Goal: Task Accomplishment & Management: Complete application form

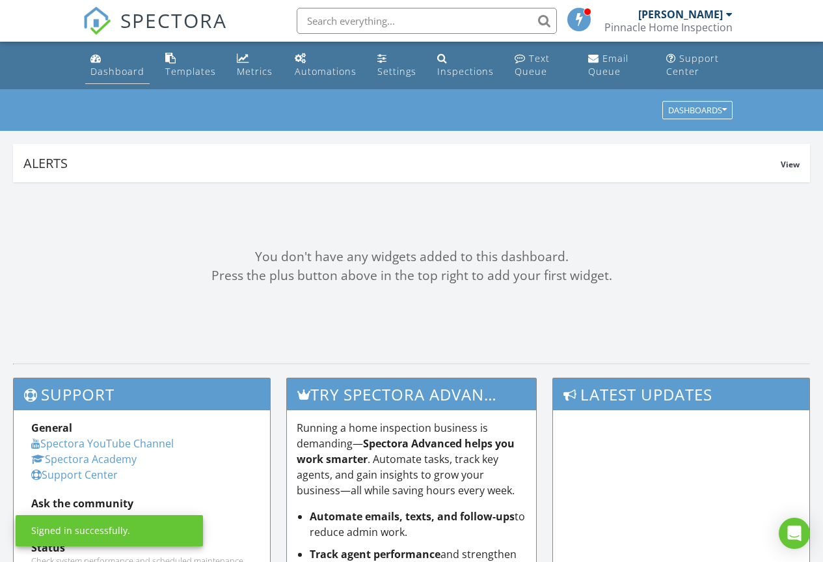
click at [106, 72] on div "Dashboard" at bounding box center [117, 71] width 54 height 12
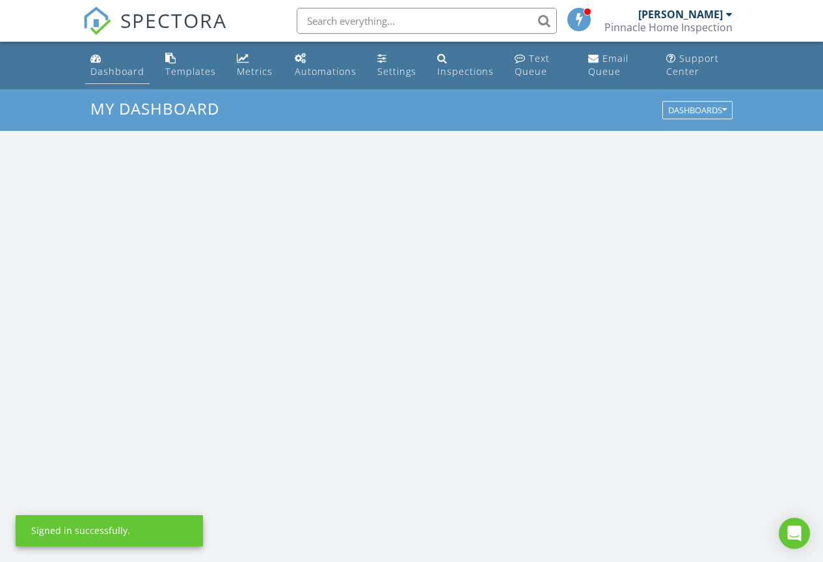
scroll to position [1205, 843]
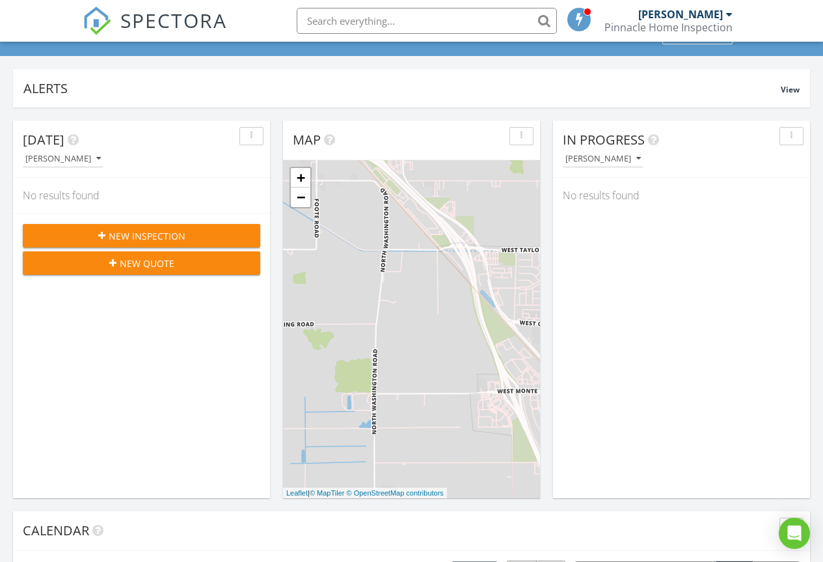
scroll to position [65, 0]
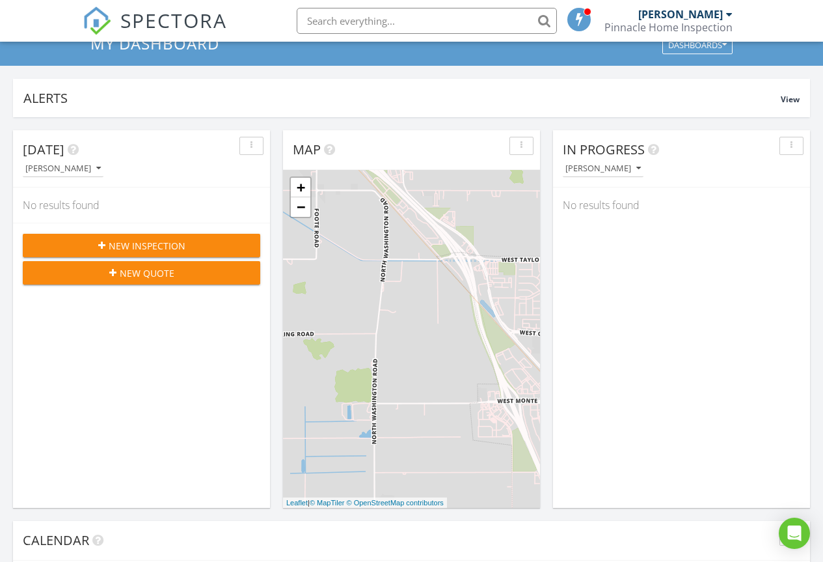
click at [135, 276] on span "New Quote" at bounding box center [147, 273] width 55 height 14
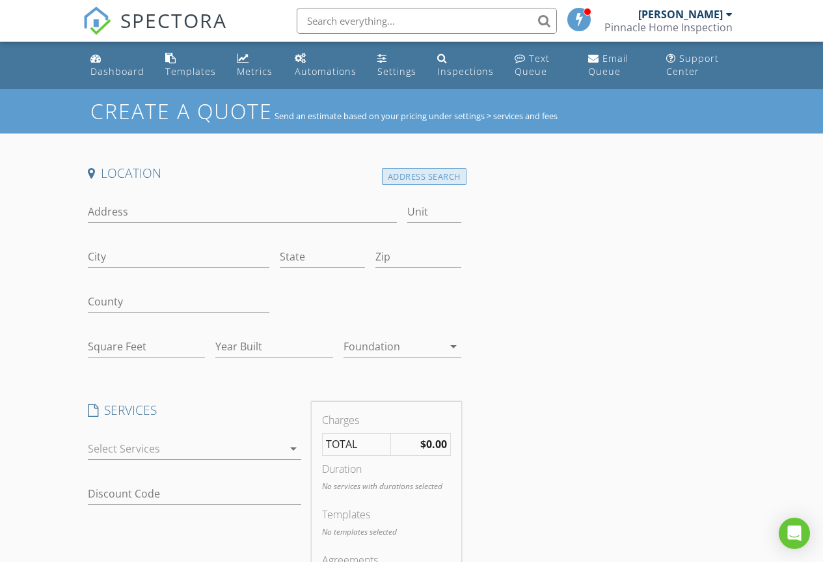
click at [404, 182] on div "Address Search" at bounding box center [424, 177] width 85 height 18
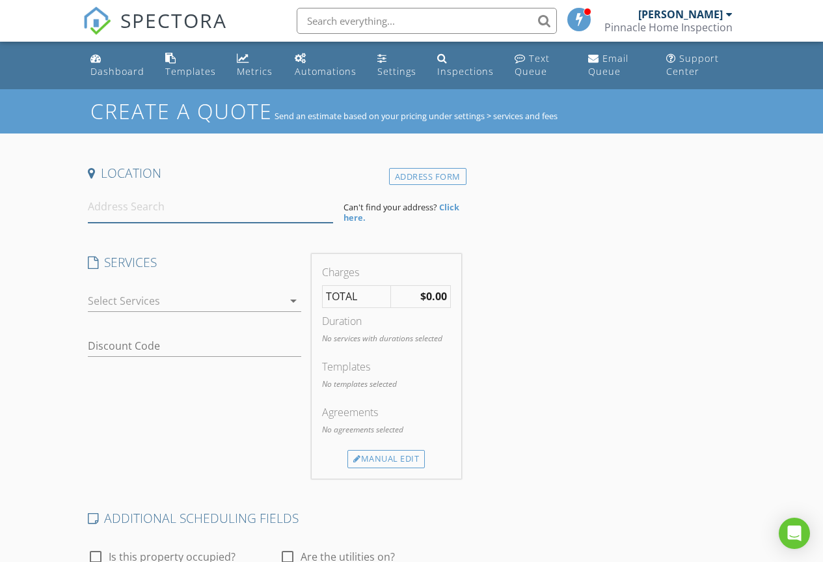
click at [133, 214] on input at bounding box center [211, 207] width 246 height 32
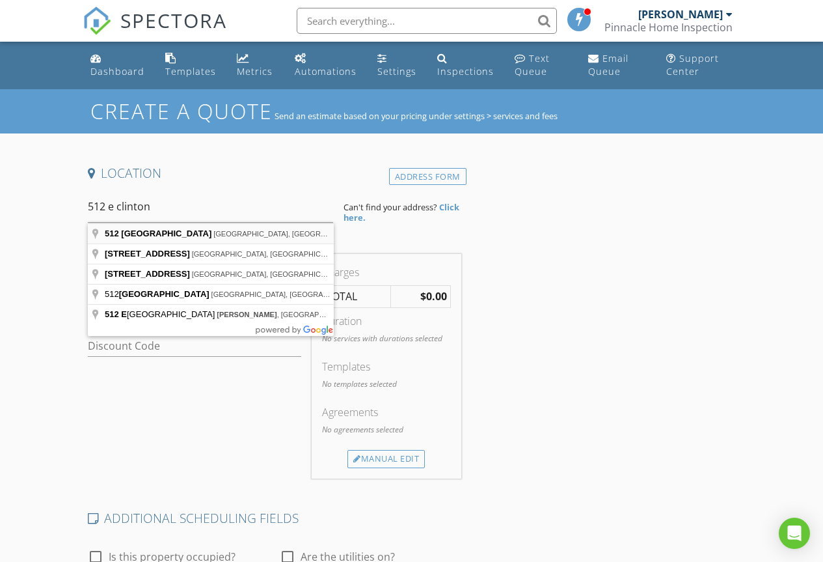
type input "512 East Clinton Avenue, Atwater, CA, USA"
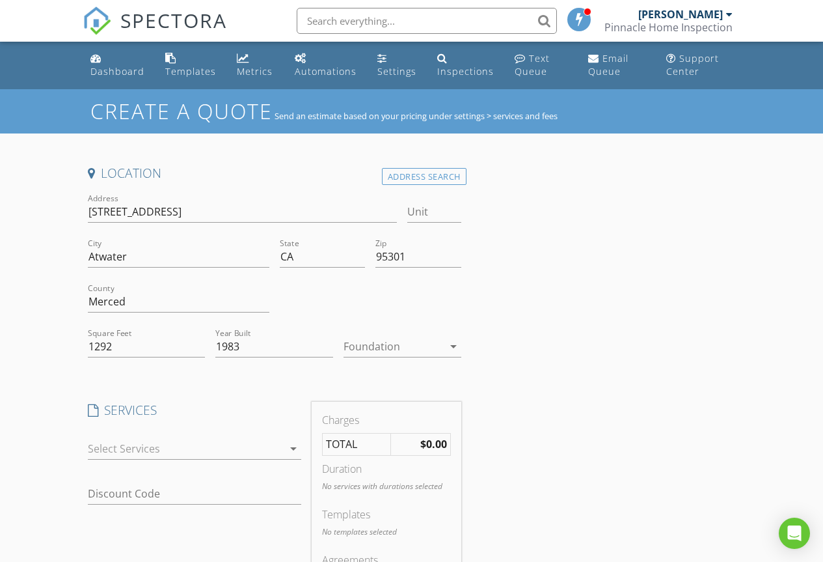
click at [352, 349] on div at bounding box center [394, 346] width 100 height 21
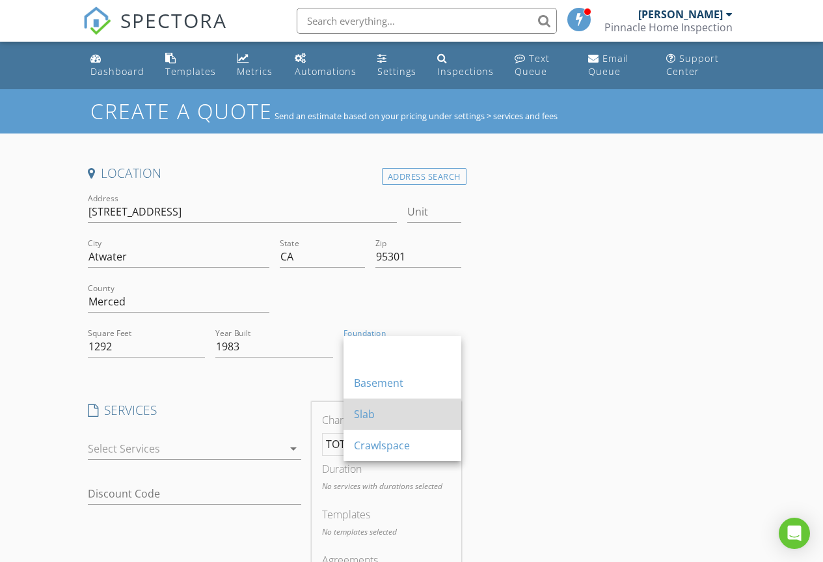
click at [368, 411] on div "Slab" at bounding box center [402, 414] width 97 height 16
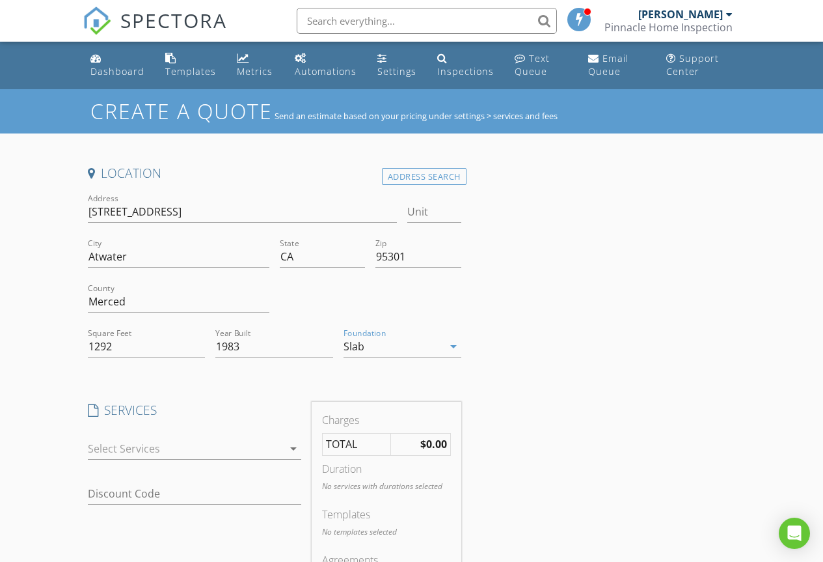
click at [148, 456] on div at bounding box center [185, 448] width 195 height 21
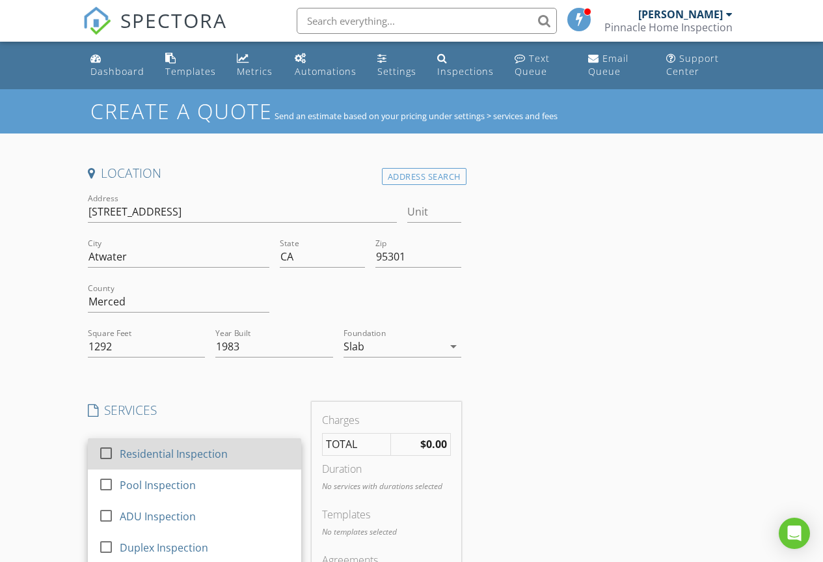
click at [116, 444] on div "check_box_outline_blank" at bounding box center [108, 452] width 21 height 16
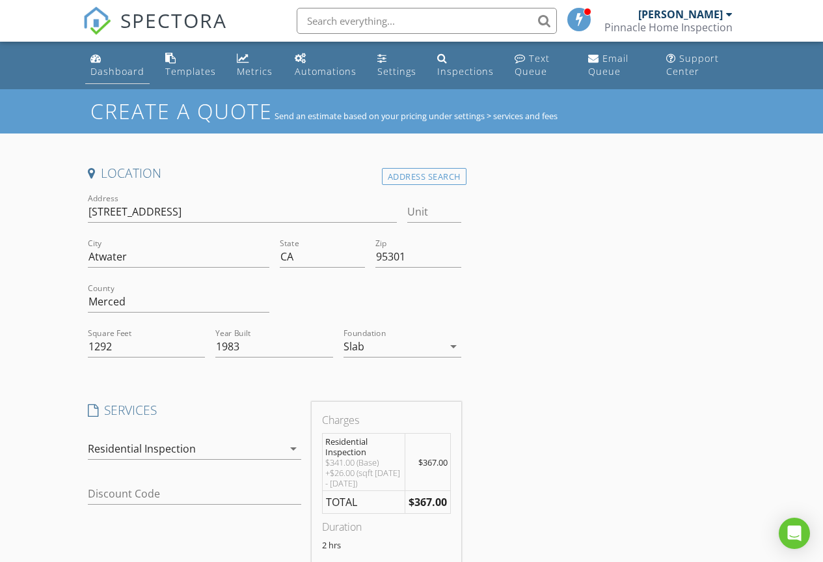
click at [124, 71] on div "Dashboard" at bounding box center [117, 71] width 54 height 12
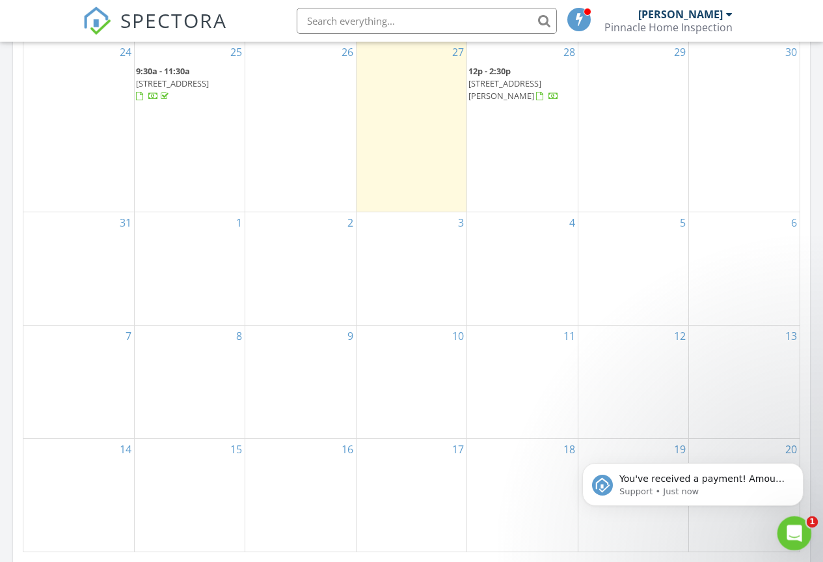
click at [793, 529] on icon "Open Intercom Messenger" at bounding box center [792, 531] width 21 height 21
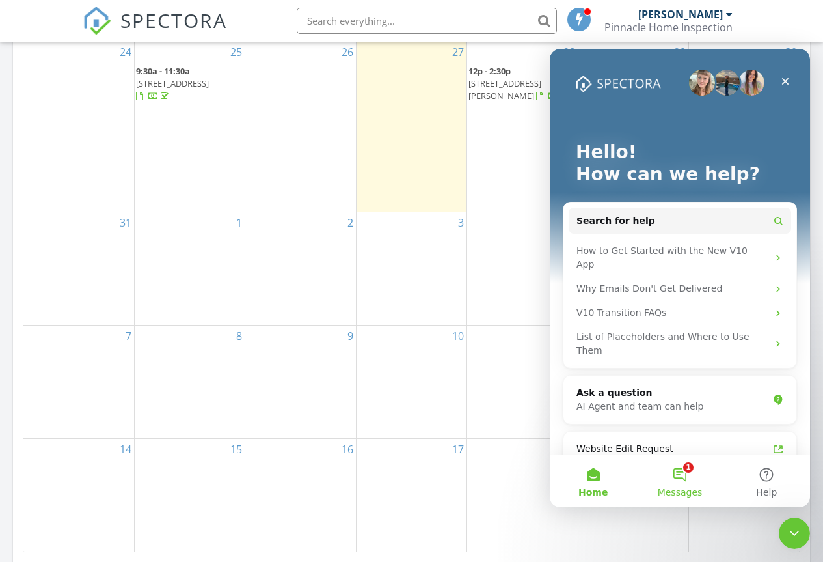
click at [684, 476] on button "1 Messages" at bounding box center [679, 481] width 87 height 52
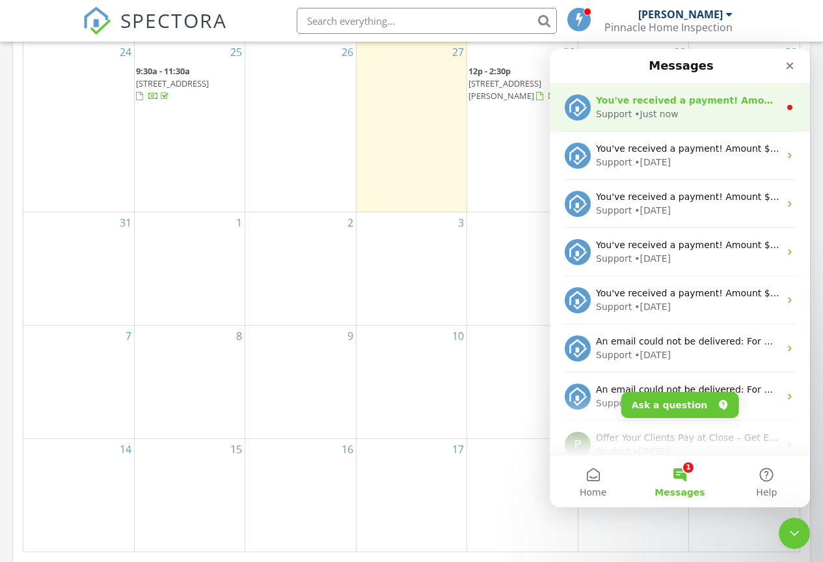
click at [658, 118] on div "• Just now" at bounding box center [657, 114] width 44 height 14
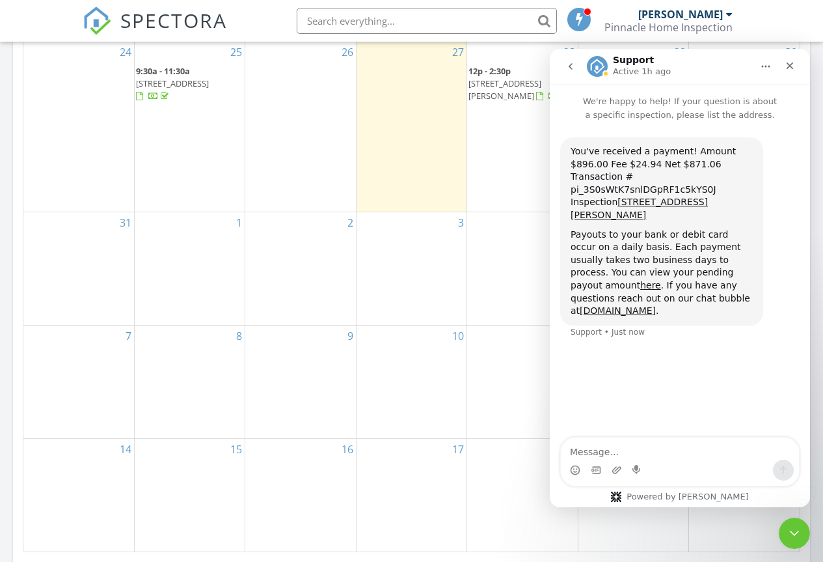
click at [571, 74] on button "go back" at bounding box center [570, 66] width 25 height 25
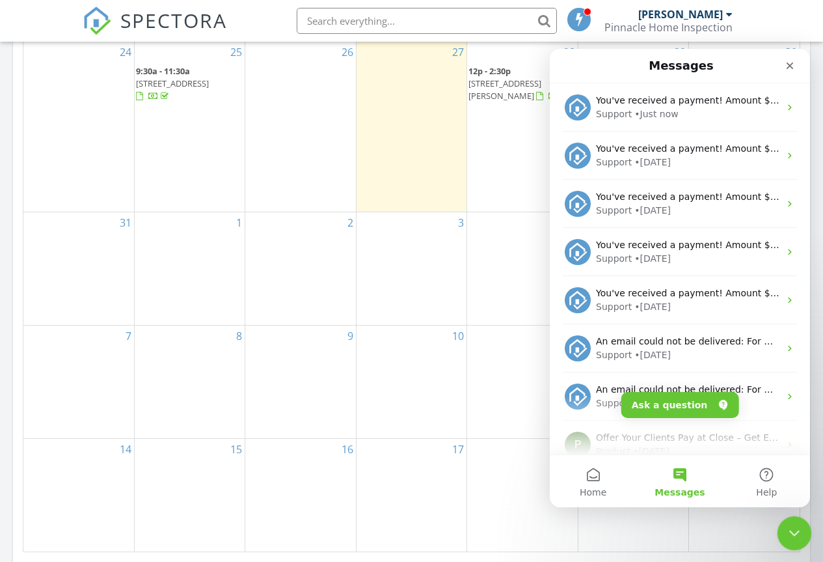
click at [788, 524] on icon "Close Intercom Messenger" at bounding box center [793, 531] width 16 height 16
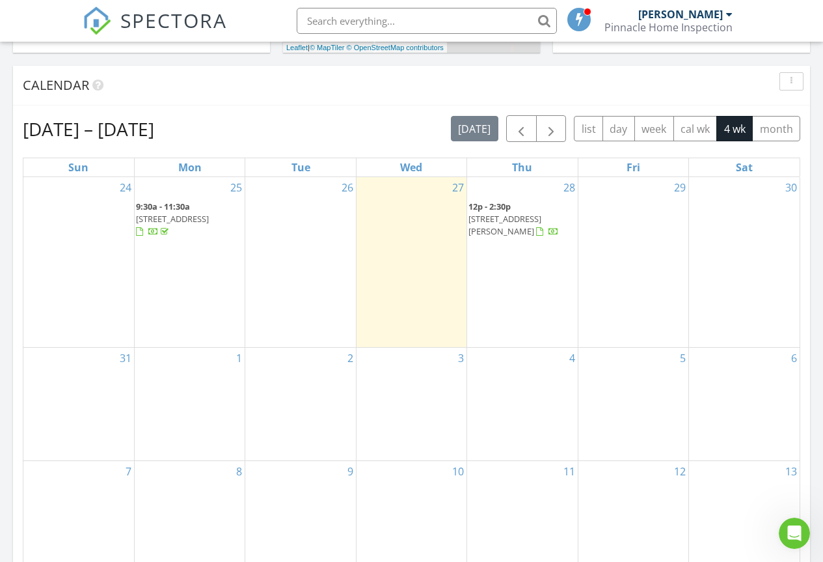
scroll to position [521, 0]
